Goal: Task Accomplishment & Management: Manage account settings

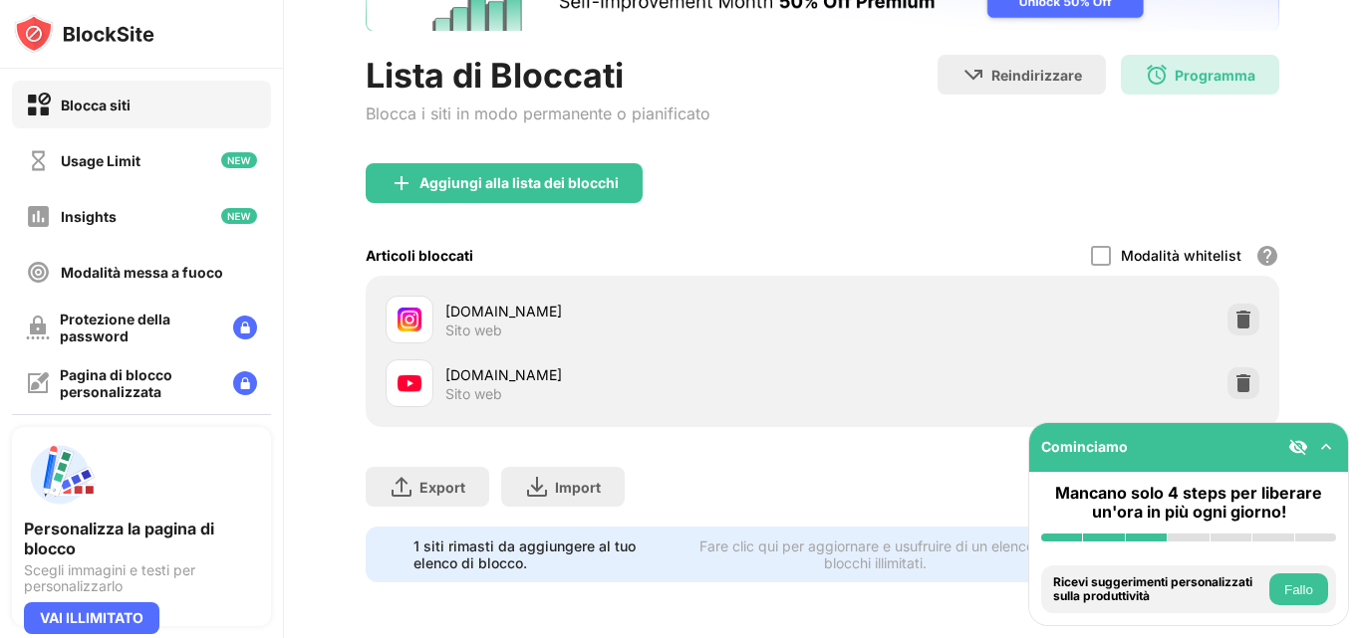
click at [1233, 310] on img at bounding box center [1243, 320] width 20 height 20
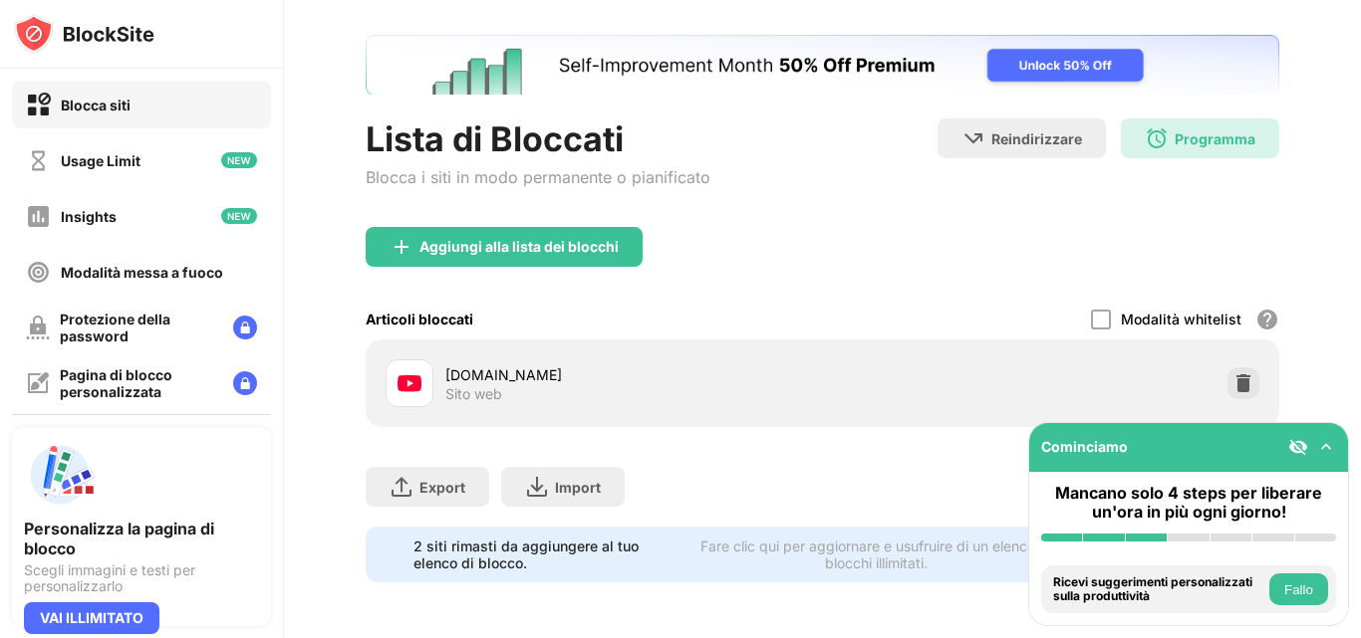
scroll to position [105, 0]
click at [434, 227] on div "Aggiungi alla lista dei blocchi" at bounding box center [504, 247] width 277 height 40
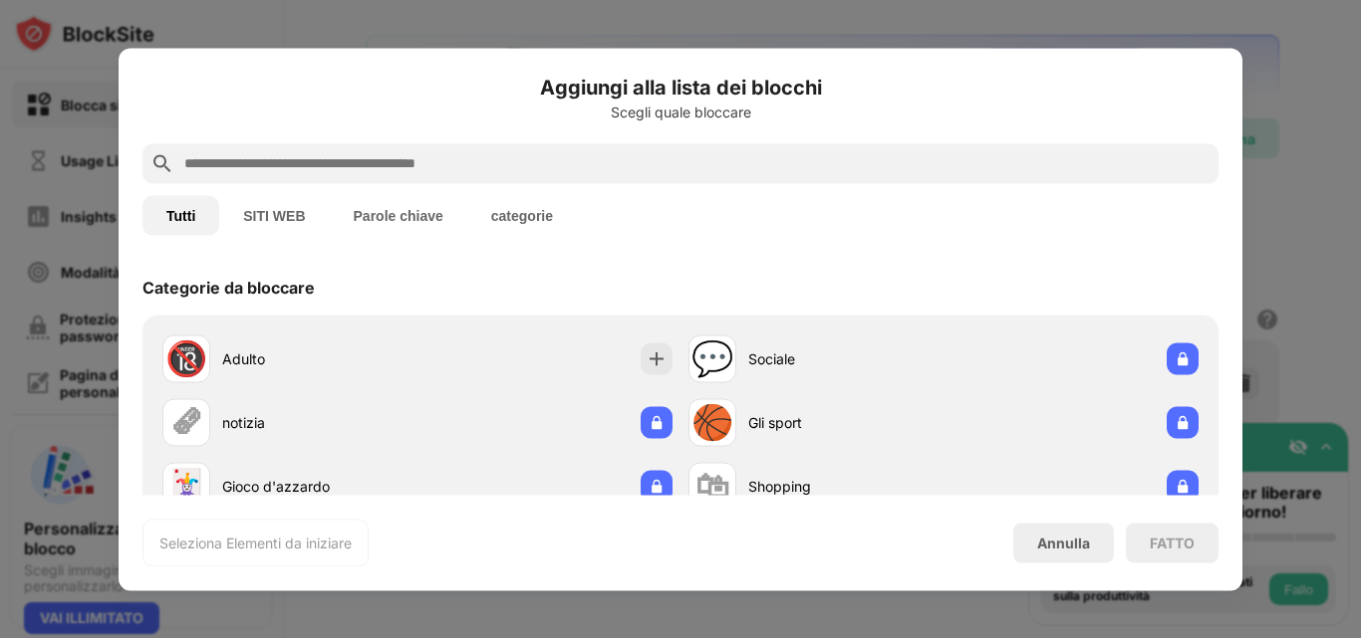
click at [1008, 265] on div "Categorie da bloccare" at bounding box center [680, 287] width 1076 height 56
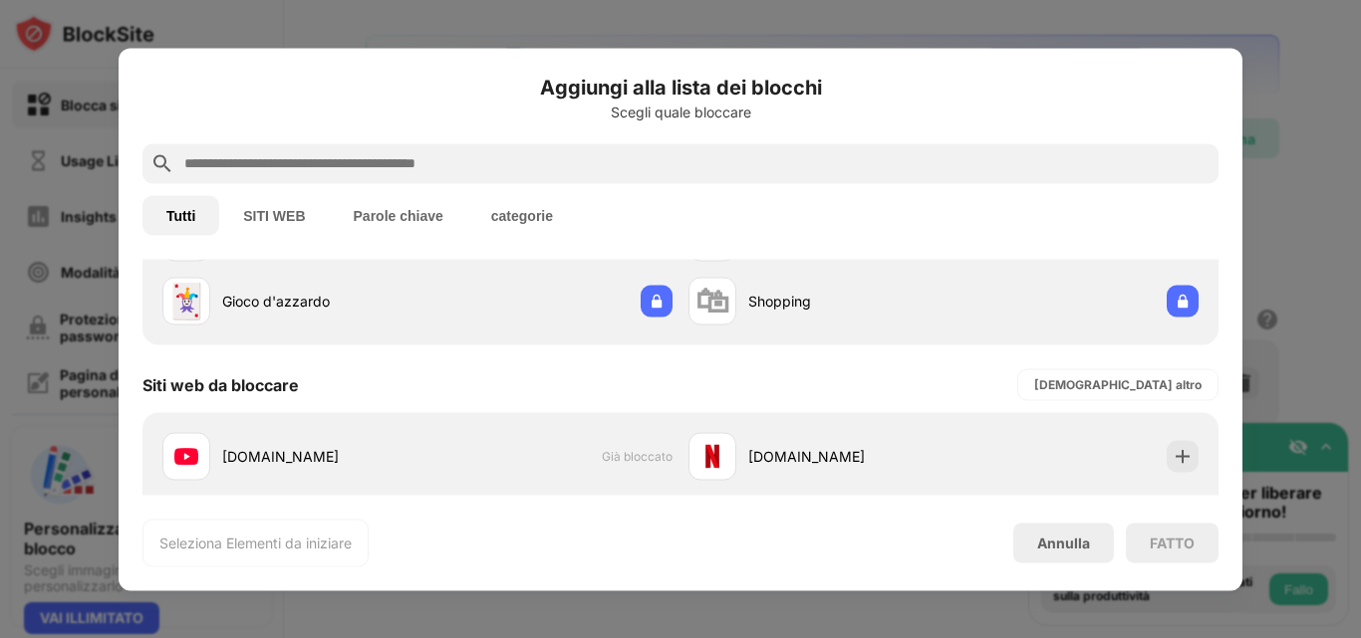
scroll to position [359, 0]
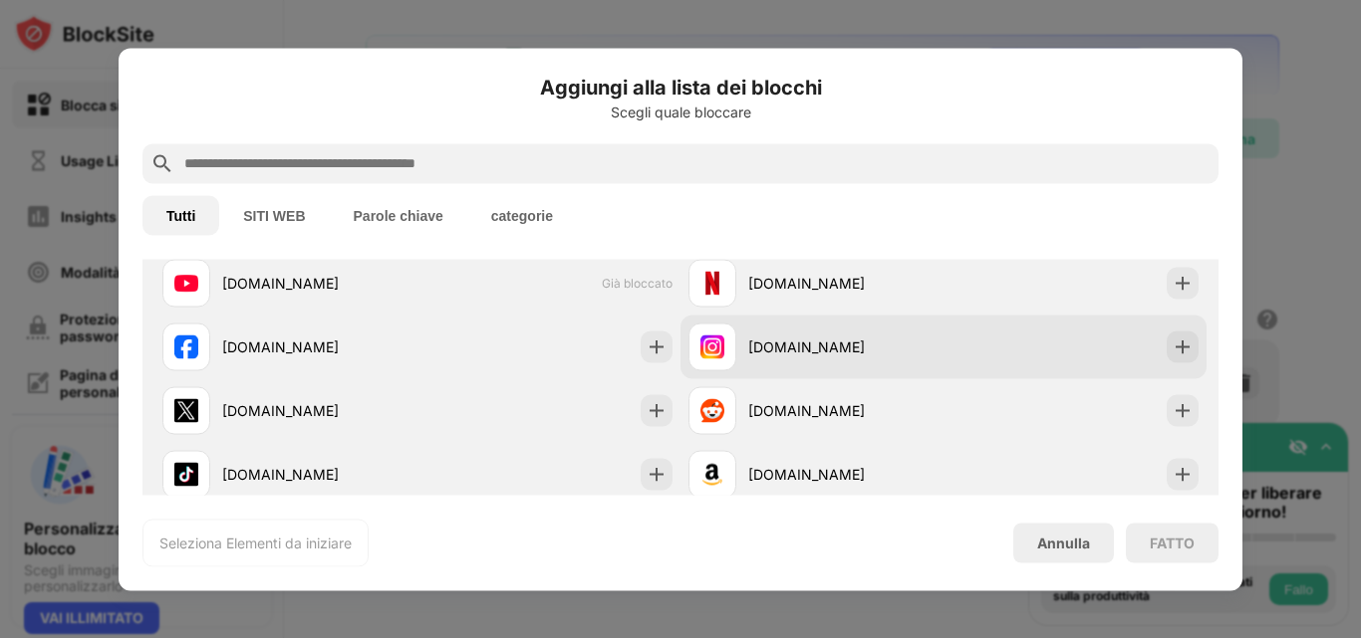
click at [895, 342] on div "[DOMAIN_NAME]" at bounding box center [845, 347] width 195 height 21
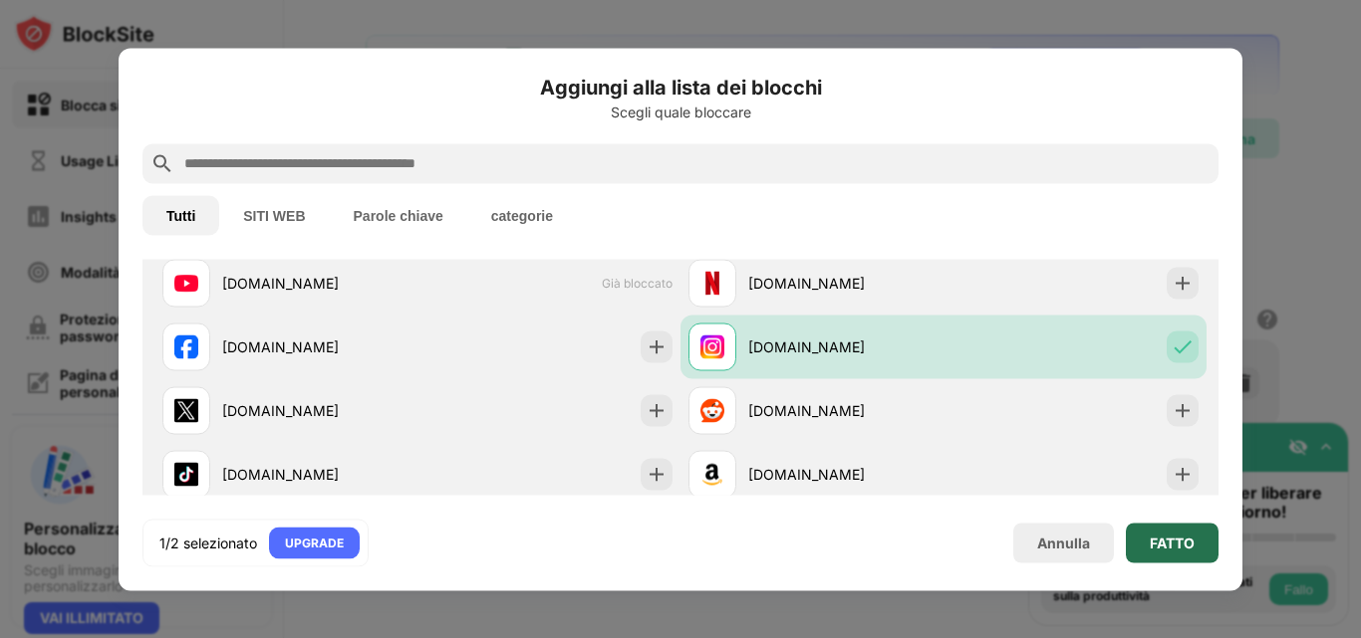
click at [1162, 553] on div "FATTO" at bounding box center [1172, 543] width 93 height 40
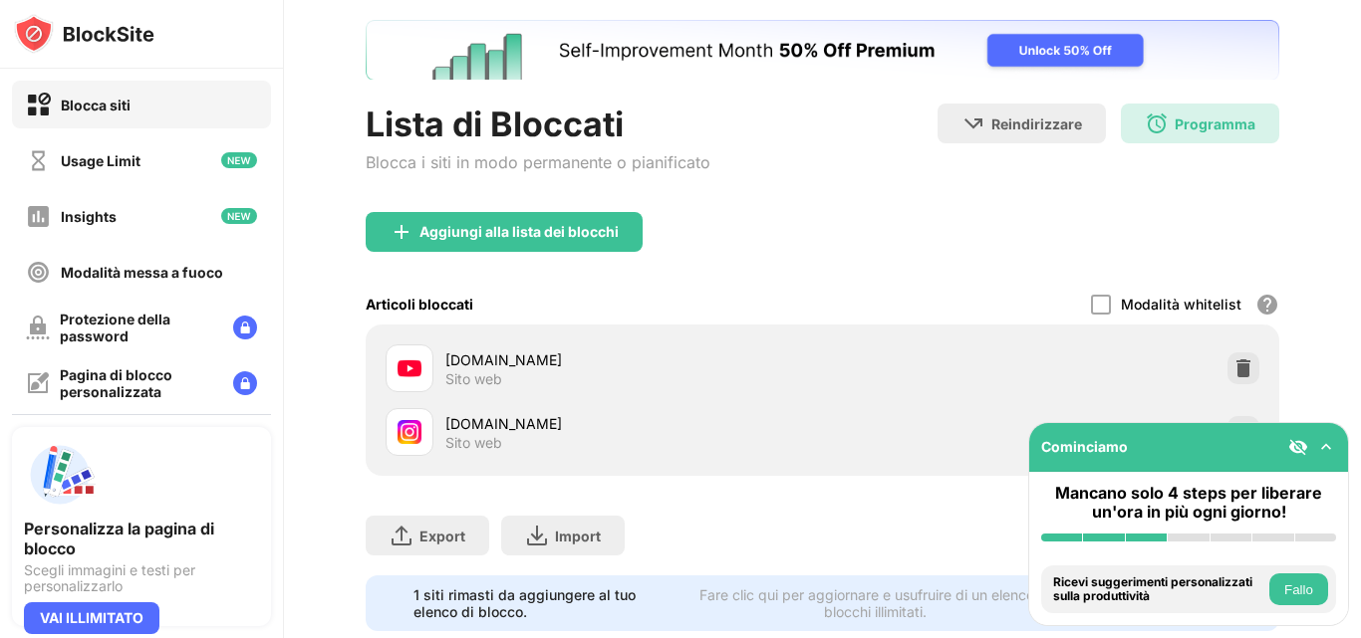
scroll to position [168, 0]
